Goal: Find specific page/section: Find specific page/section

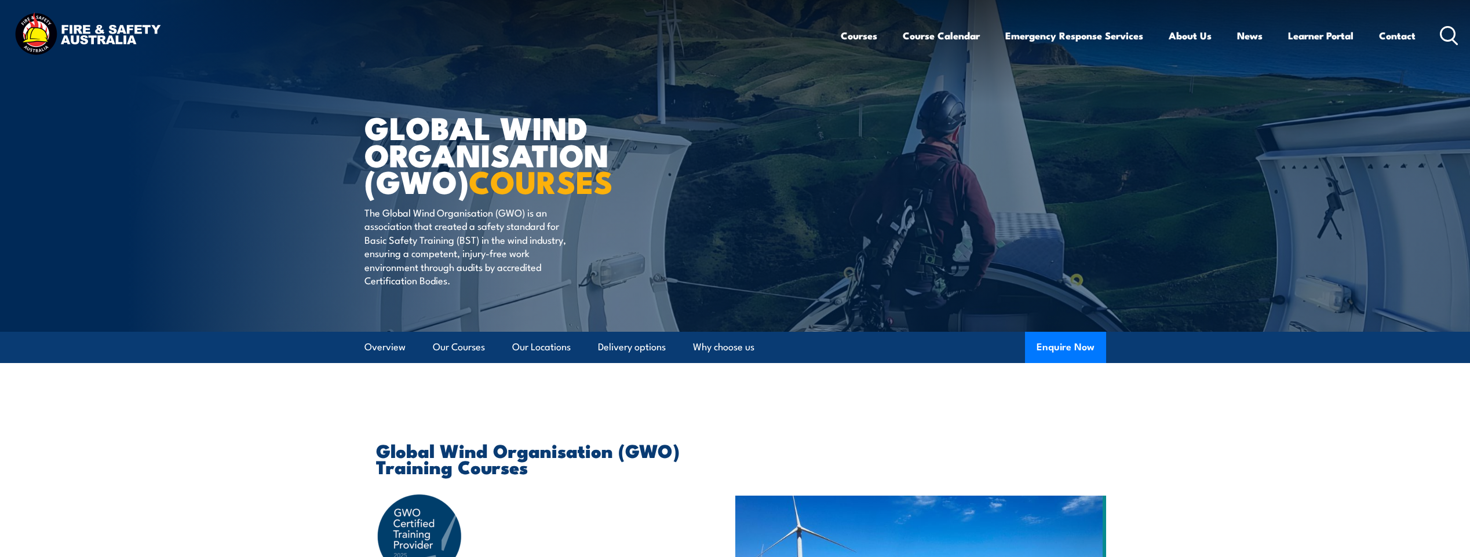
scroll to position [271, 0]
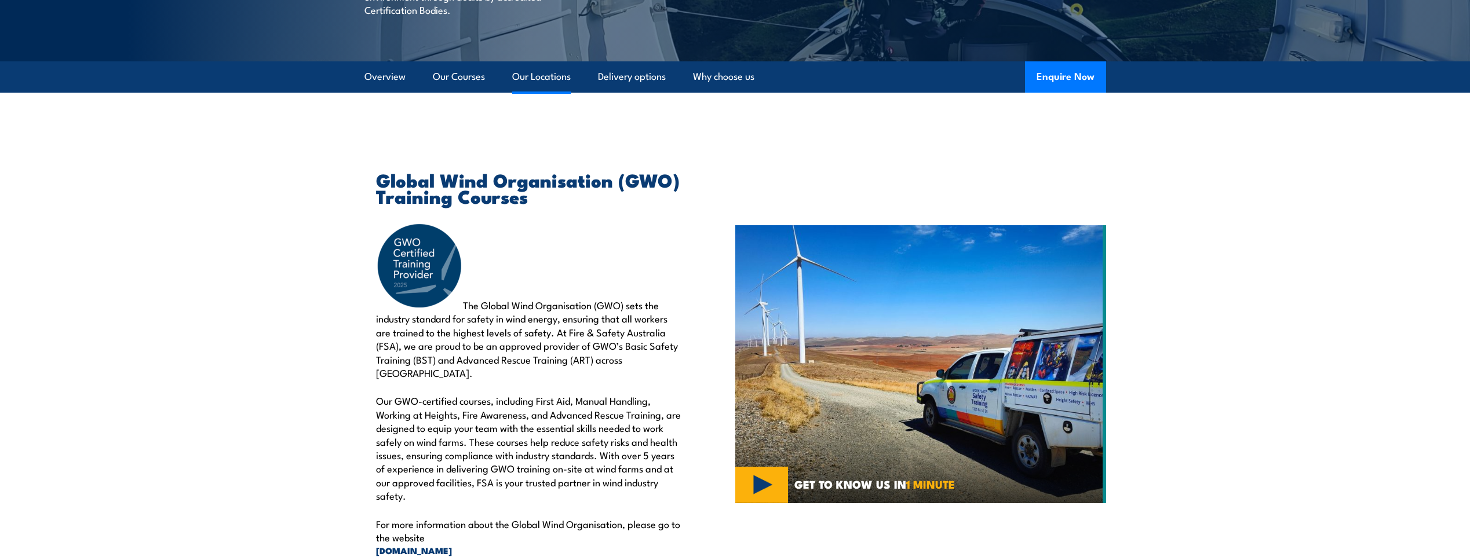
click at [541, 77] on link "Our Locations" at bounding box center [541, 76] width 59 height 31
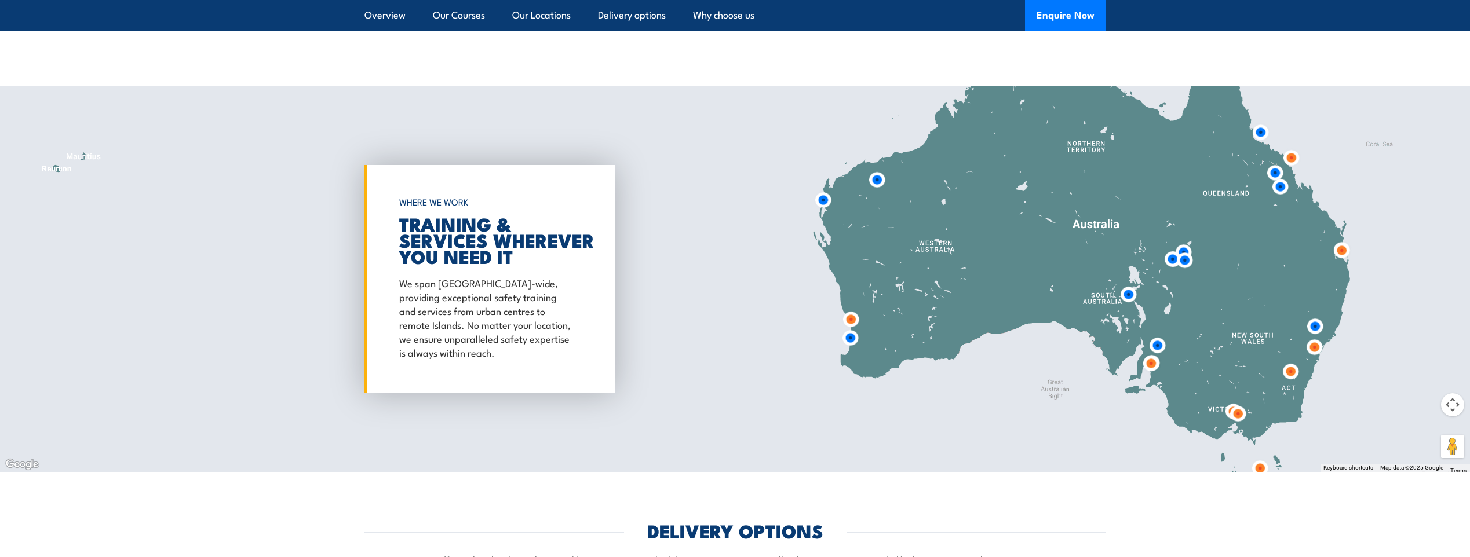
scroll to position [1451, 0]
click at [1290, 145] on img at bounding box center [1291, 156] width 31 height 31
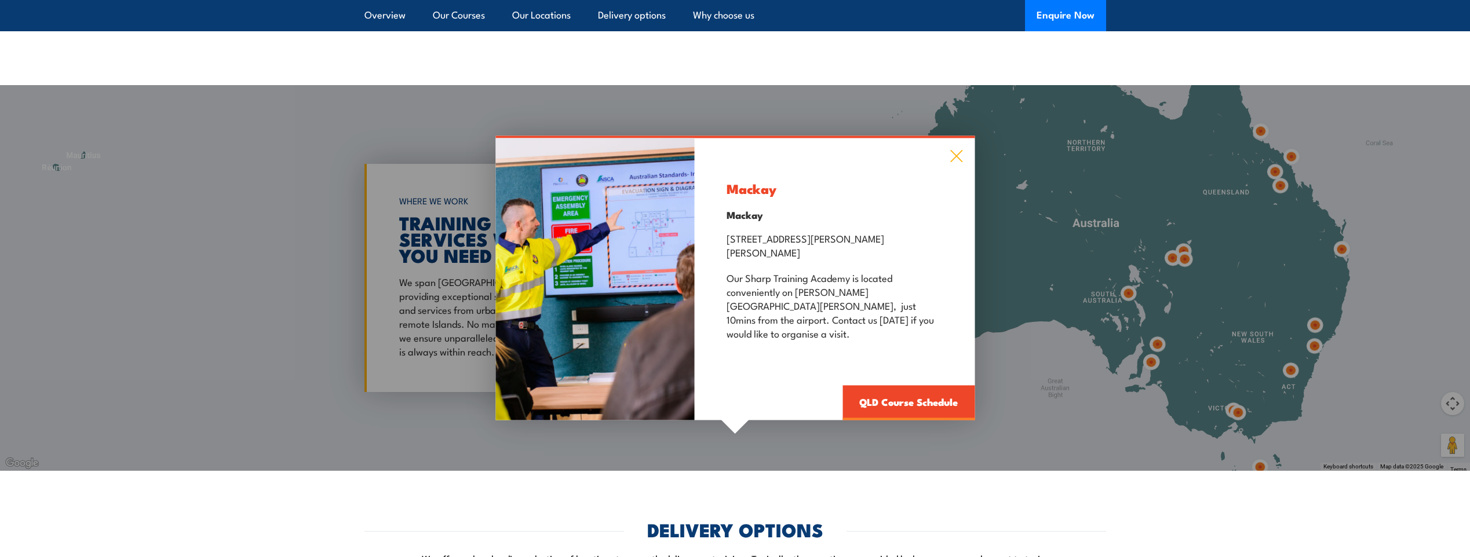
click at [954, 155] on icon at bounding box center [956, 156] width 13 height 13
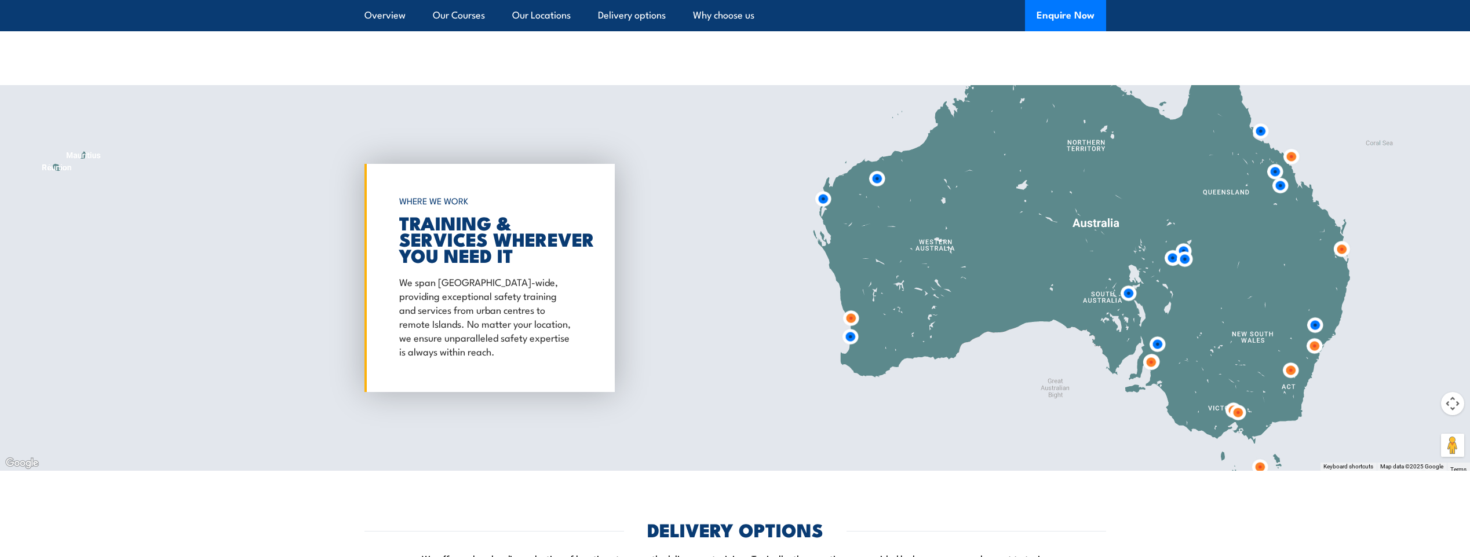
click at [1279, 173] on img at bounding box center [1280, 185] width 31 height 31
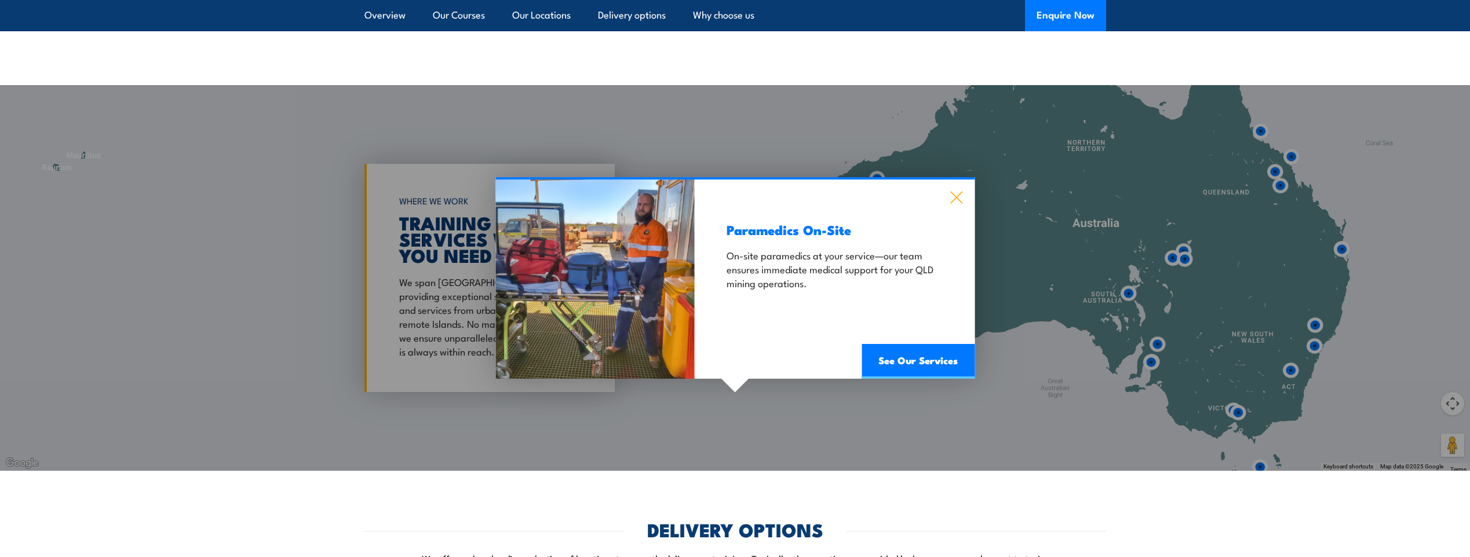
click at [959, 191] on icon at bounding box center [956, 197] width 13 height 13
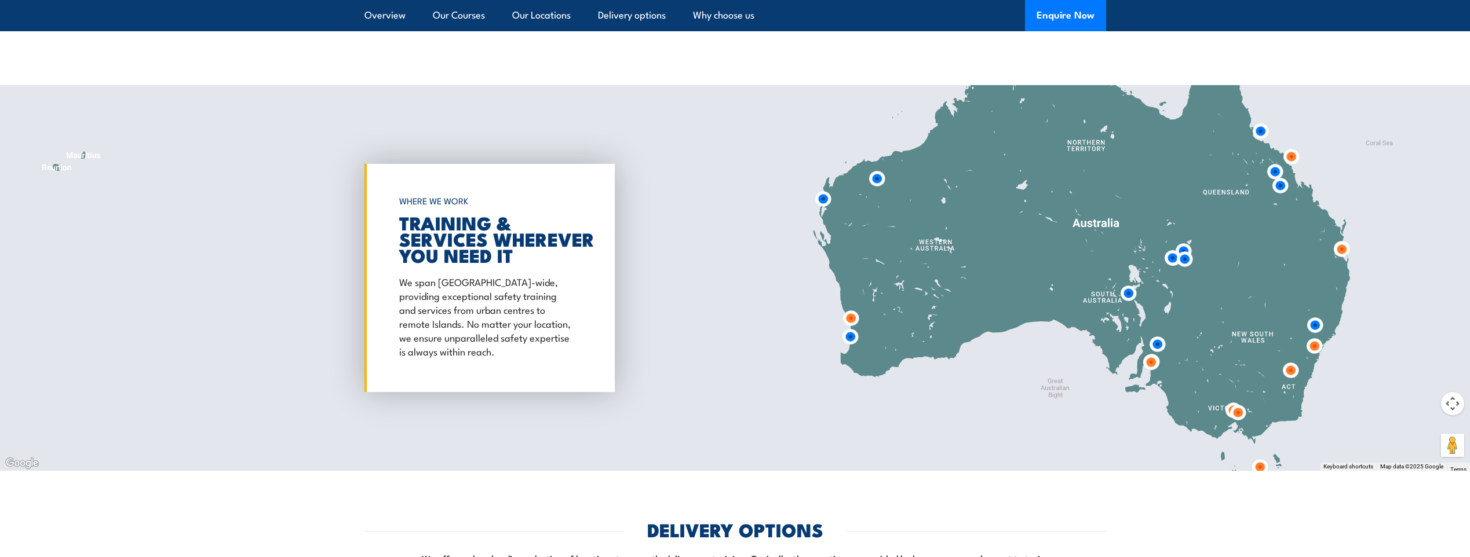
click at [1340, 235] on img at bounding box center [1341, 249] width 31 height 31
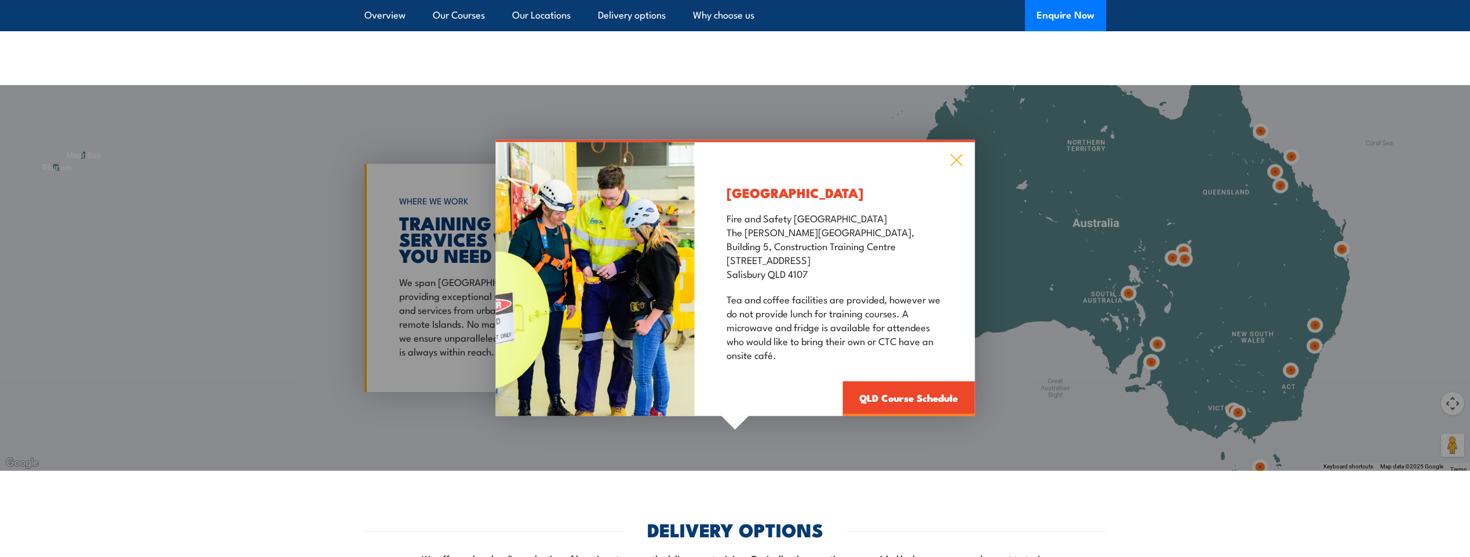
click at [956, 154] on icon at bounding box center [956, 160] width 13 height 13
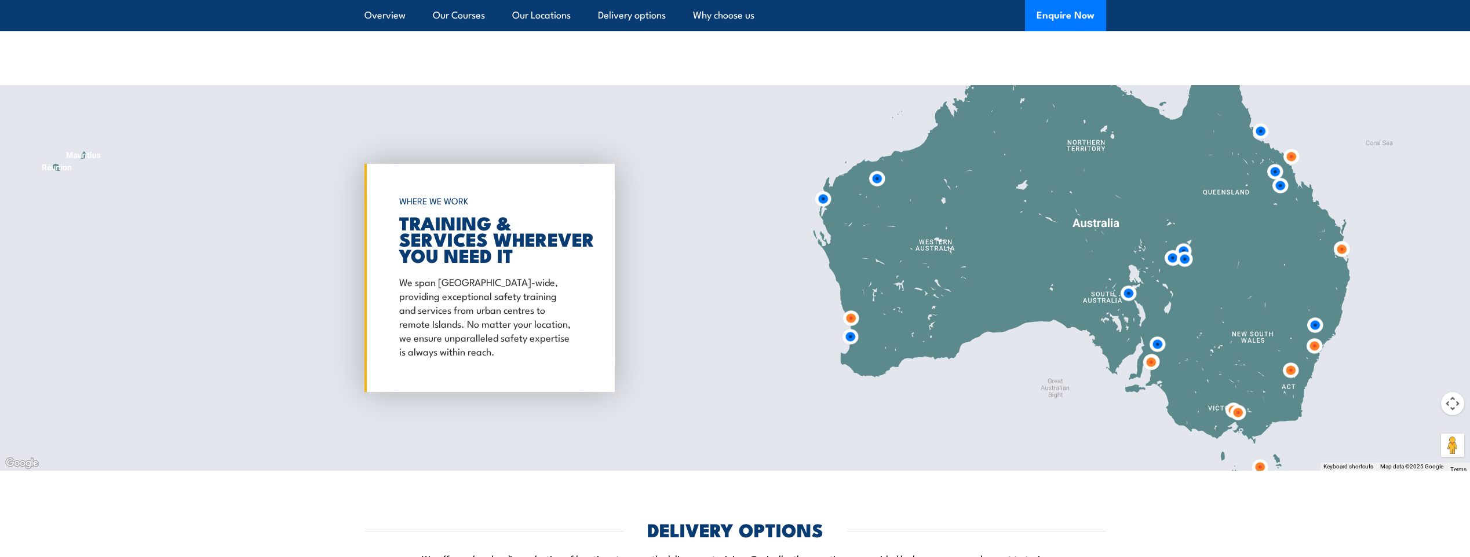
click at [1342, 236] on img at bounding box center [1341, 249] width 31 height 31
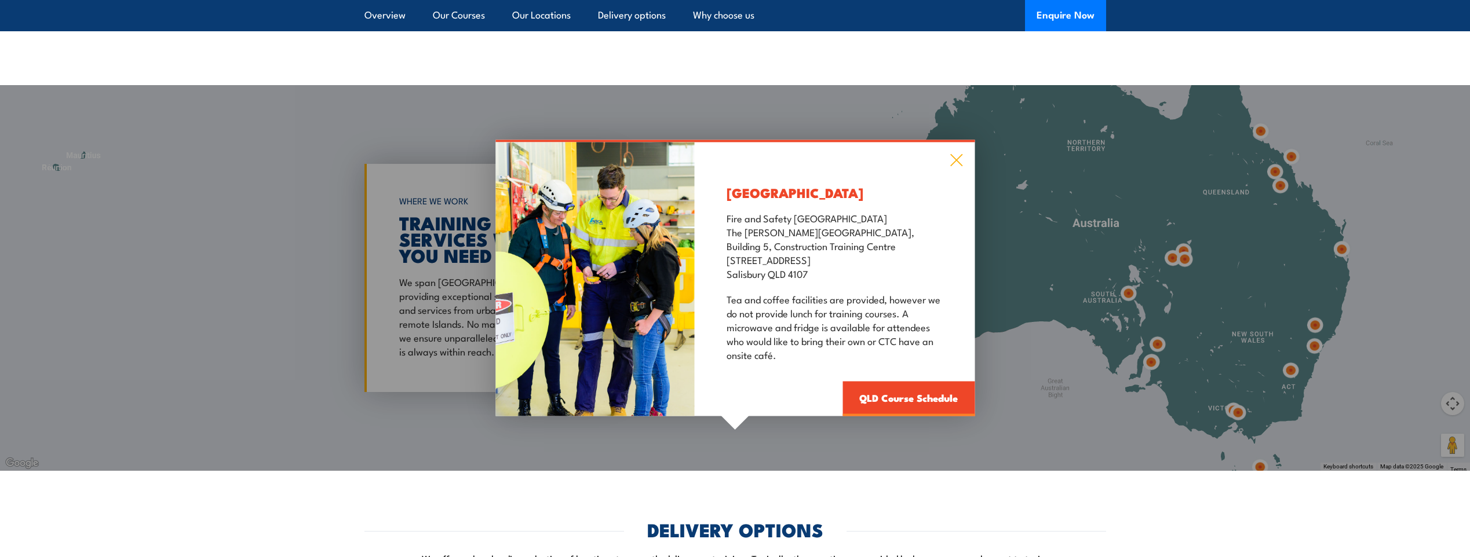
click at [960, 154] on icon at bounding box center [956, 160] width 13 height 13
